Goal: Find specific fact: Find contact information

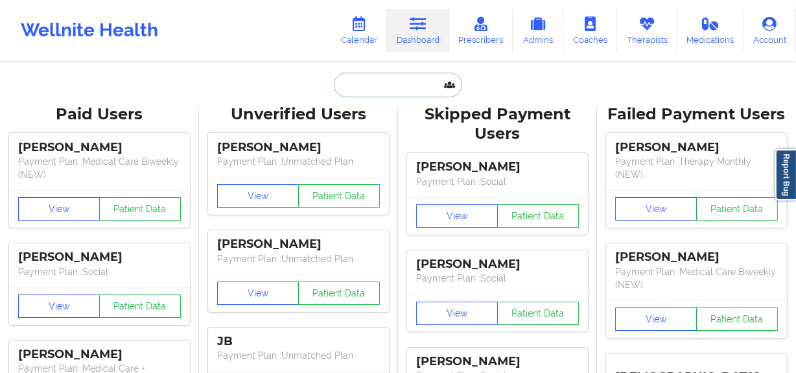
click at [390, 78] on input "text" at bounding box center [398, 85] width 128 height 25
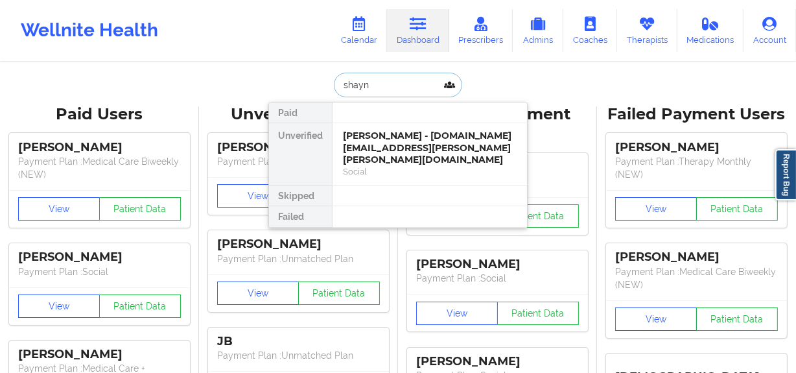
type input "[PERSON_NAME]"
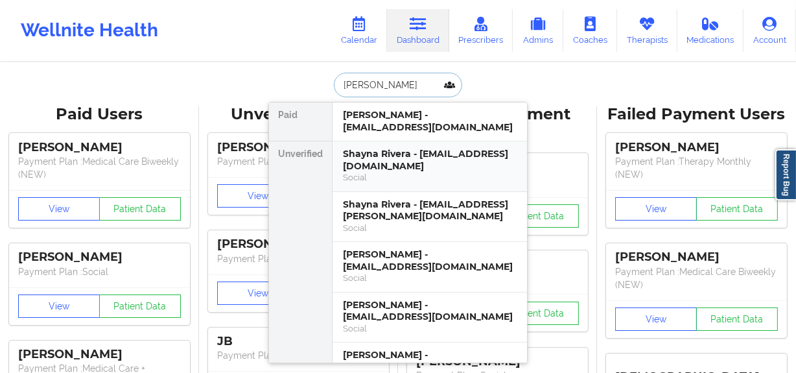
click at [401, 150] on div "Shayna Rivera - [EMAIL_ADDRESS][DOMAIN_NAME]" at bounding box center [430, 160] width 174 height 24
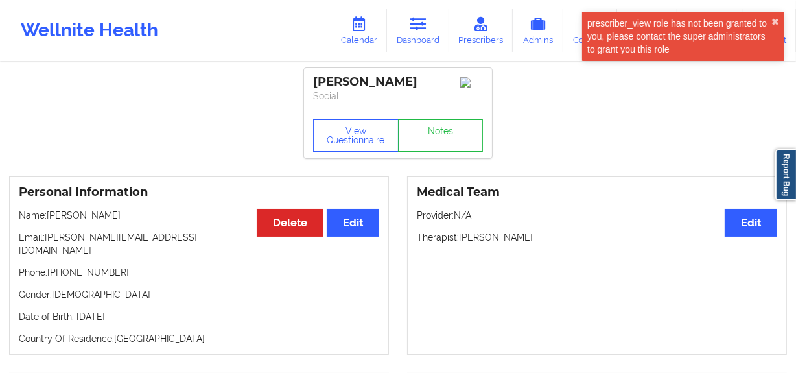
click at [143, 240] on p "Email: [PERSON_NAME][EMAIL_ADDRESS][DOMAIN_NAME]" at bounding box center [199, 244] width 361 height 26
drag, startPoint x: 143, startPoint y: 240, endPoint x: 58, endPoint y: 239, distance: 84.3
click at [58, 239] on p "Email: [PERSON_NAME][EMAIL_ADDRESS][DOMAIN_NAME]" at bounding box center [199, 244] width 361 height 26
copy p "[PERSON_NAME][EMAIL_ADDRESS][DOMAIN_NAME]"
click at [403, 34] on link "Dashboard" at bounding box center [418, 30] width 62 height 43
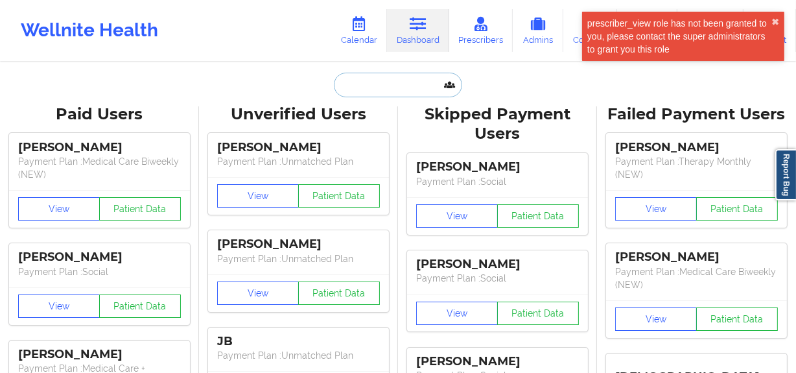
click at [368, 90] on input "text" at bounding box center [398, 85] width 128 height 25
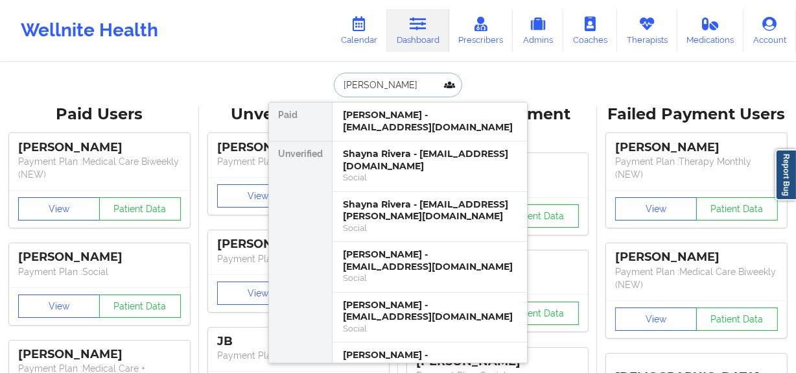
type input "[PERSON_NAME]"
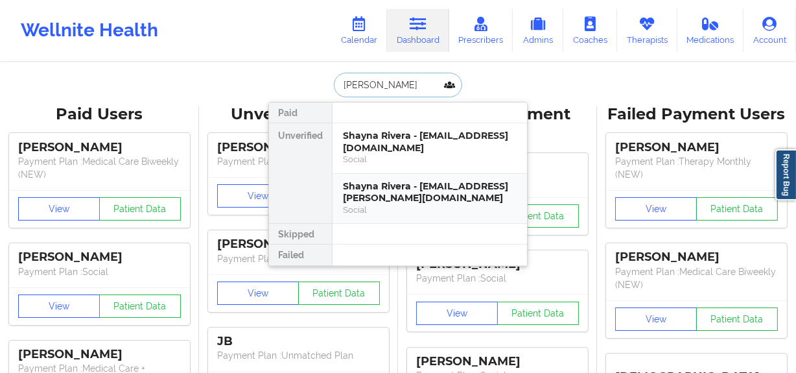
click at [420, 184] on div "Shayna Rivera - [EMAIL_ADDRESS][PERSON_NAME][DOMAIN_NAME]" at bounding box center [430, 192] width 174 height 24
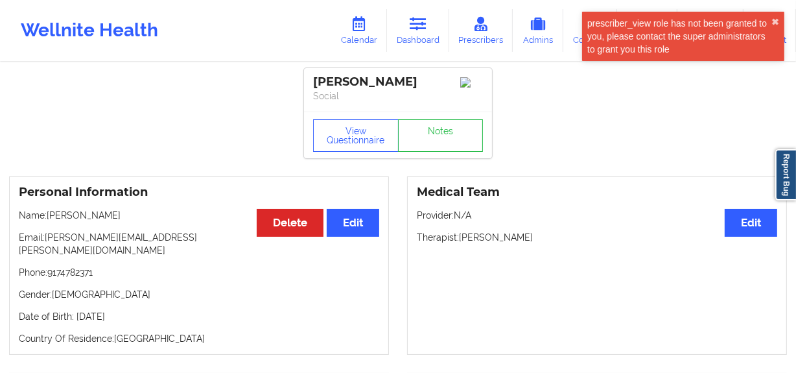
click at [140, 243] on p "Email: [PERSON_NAME][EMAIL_ADDRESS][PERSON_NAME][DOMAIN_NAME]" at bounding box center [199, 244] width 361 height 26
drag, startPoint x: 139, startPoint y: 245, endPoint x: 60, endPoint y: 245, distance: 79.8
click at [60, 245] on p "Email: [PERSON_NAME][EMAIL_ADDRESS][PERSON_NAME][DOMAIN_NAME]" at bounding box center [199, 244] width 361 height 26
copy p "[PERSON_NAME][EMAIL_ADDRESS][PERSON_NAME][DOMAIN_NAME]"
